Goal: Task Accomplishment & Management: Manage account settings

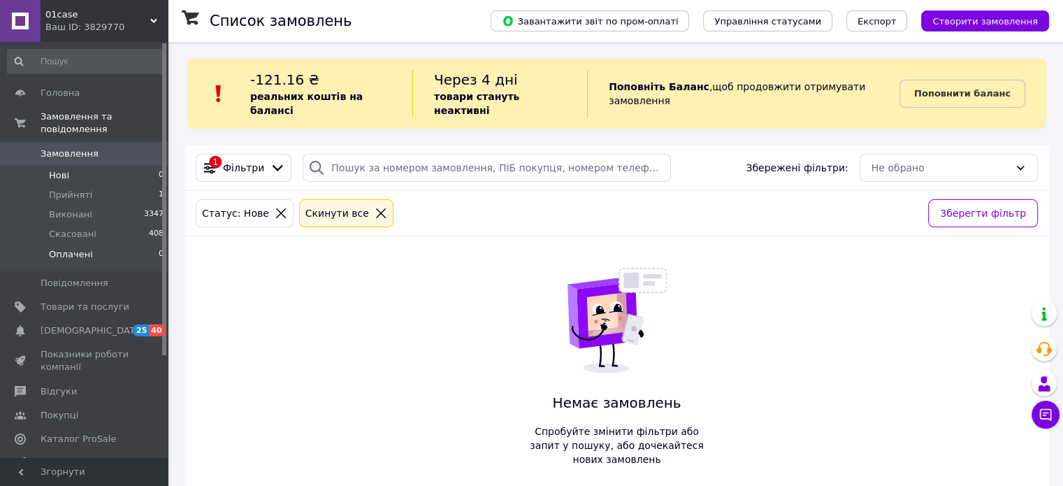
click at [99, 245] on li "Оплачені 0" at bounding box center [86, 258] width 172 height 27
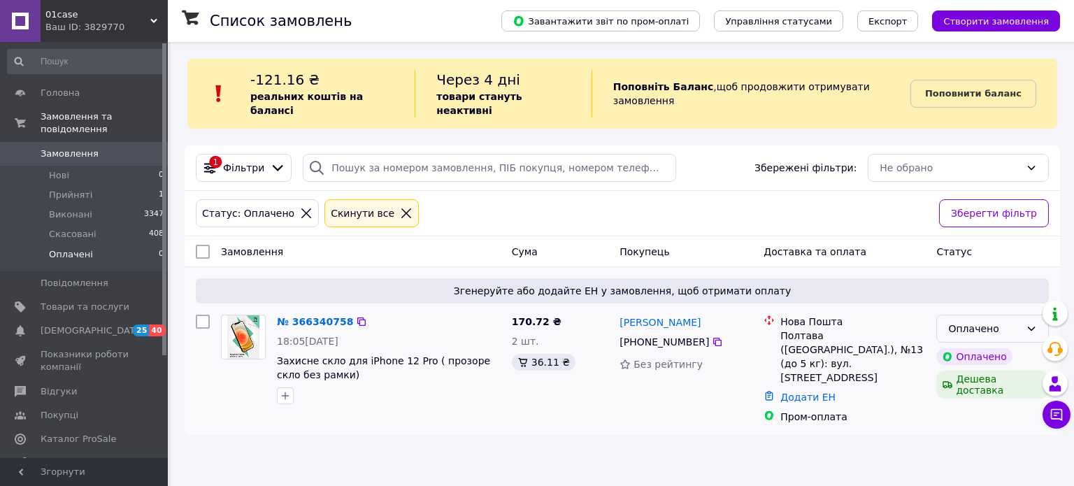
drag, startPoint x: 1021, startPoint y: 309, endPoint x: 1000, endPoint y: 330, distance: 29.7
click at [1021, 315] on div "Оплачено" at bounding box center [992, 329] width 113 height 28
click at [998, 334] on li "Прийнято" at bounding box center [992, 344] width 111 height 25
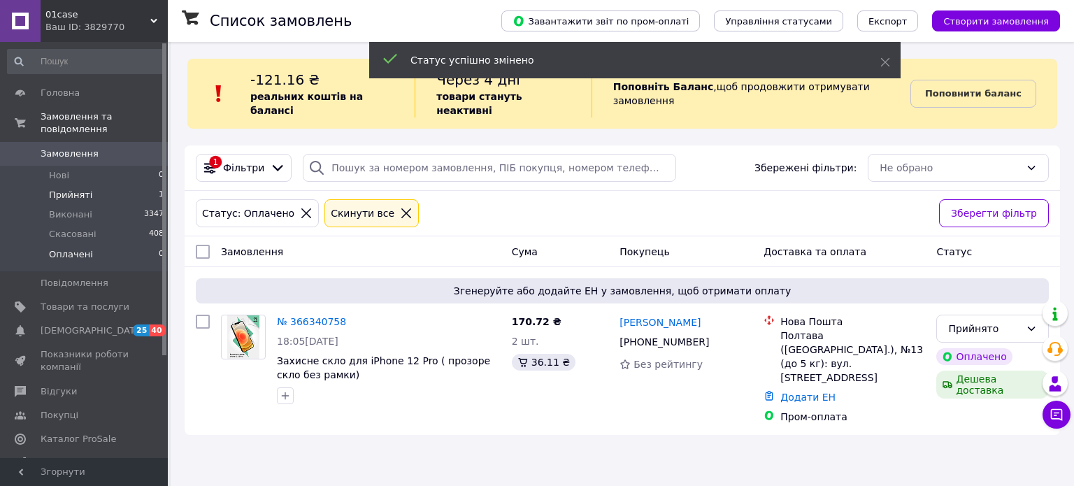
click at [81, 189] on span "Прийняті" at bounding box center [70, 195] width 43 height 13
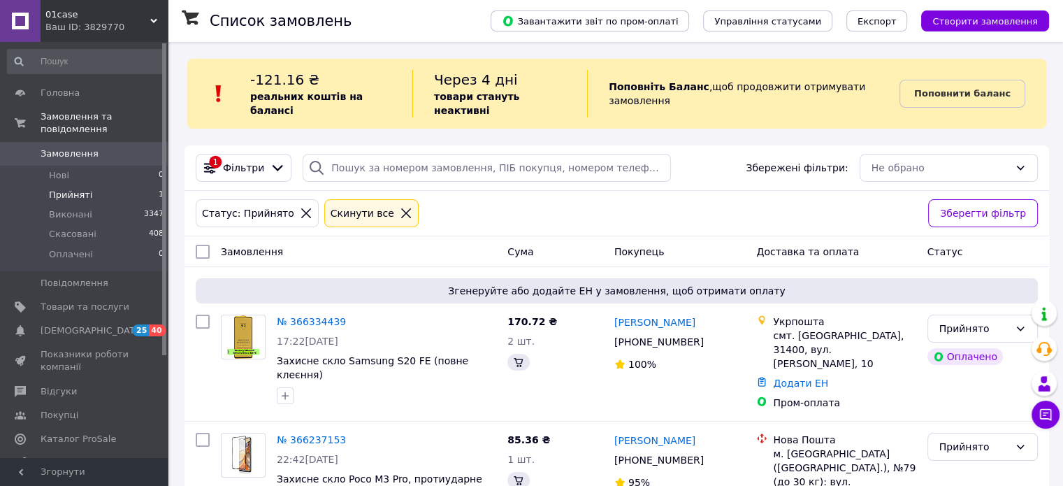
click at [79, 189] on span "Прийняті" at bounding box center [70, 195] width 43 height 13
click at [83, 166] on li "Нові 0" at bounding box center [86, 176] width 172 height 20
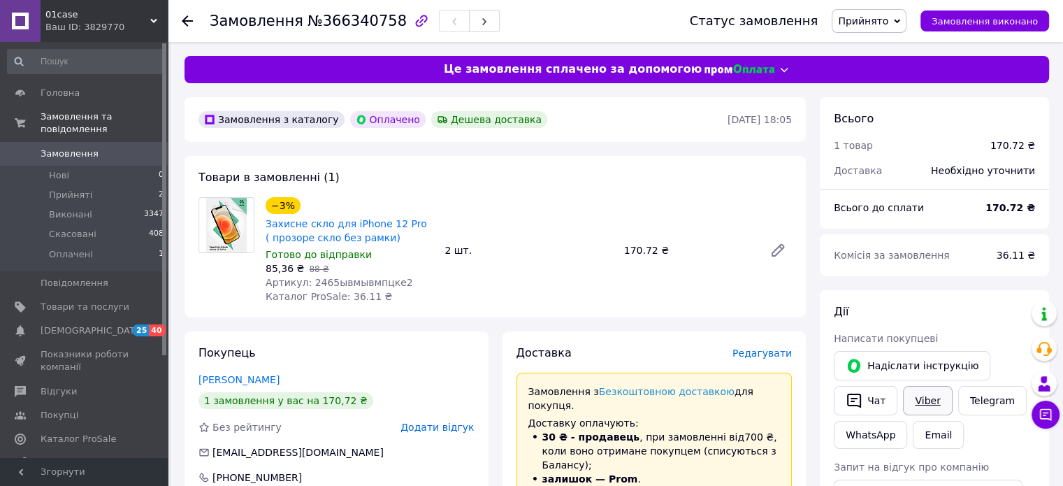
click at [934, 405] on link "Viber" at bounding box center [927, 400] width 49 height 29
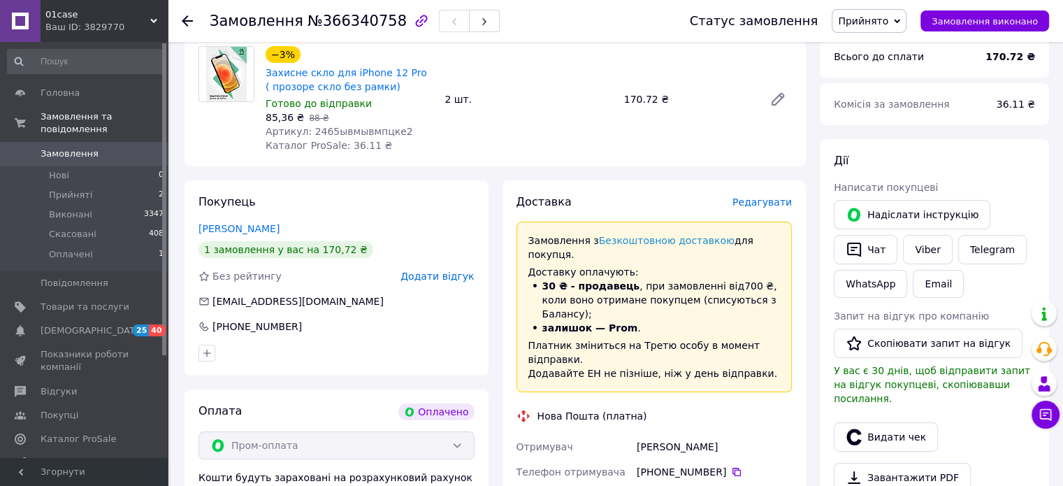
scroll to position [210, 0]
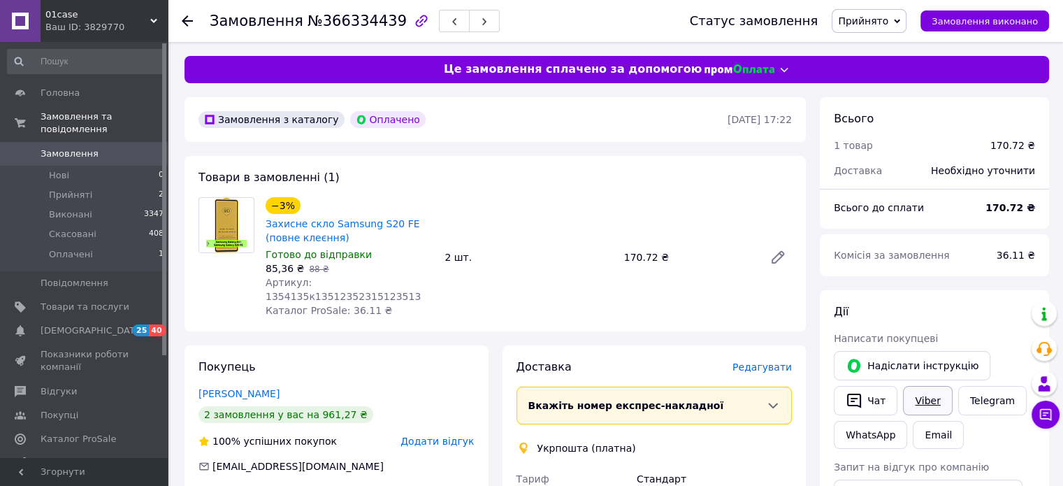
click at [928, 398] on link "Viber" at bounding box center [927, 400] width 49 height 29
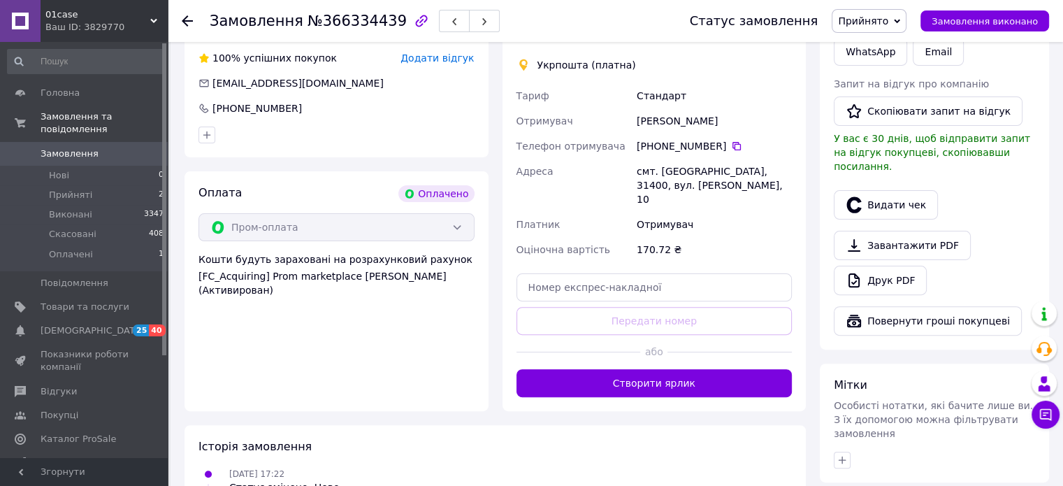
scroll to position [419, 0]
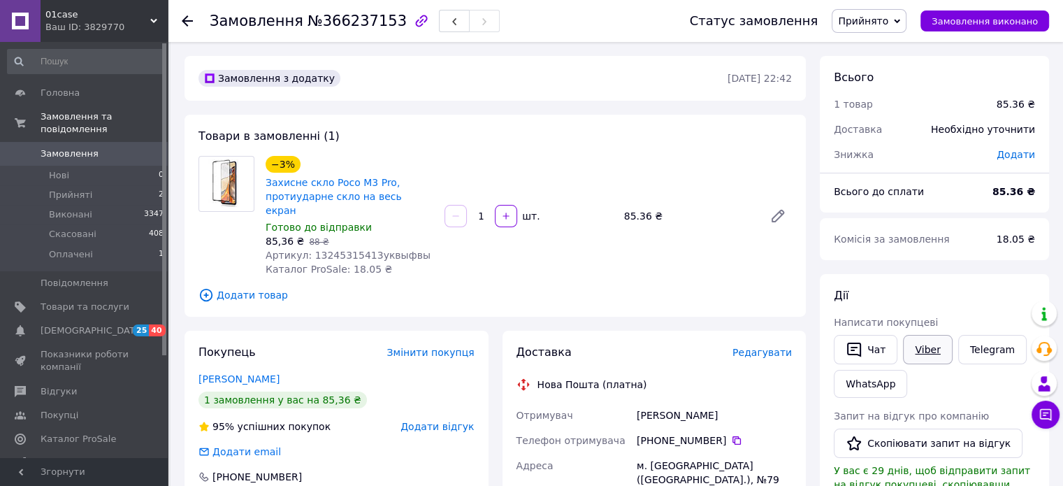
click at [913, 354] on link "Viber" at bounding box center [927, 349] width 49 height 29
